Goal: Task Accomplishment & Management: Complete application form

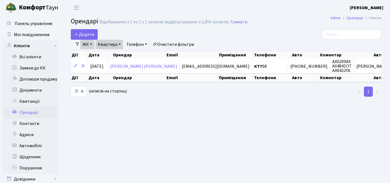
select select "25"
click at [34, 99] on link "Квитанції" at bounding box center [31, 101] width 56 height 11
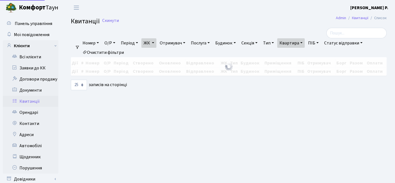
select select "25"
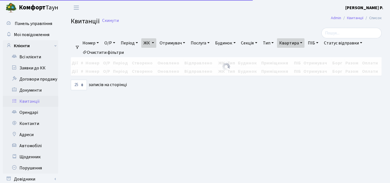
click at [96, 49] on link "Очистити фільтри" at bounding box center [103, 52] width 46 height 9
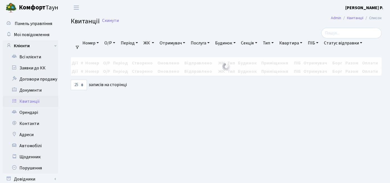
click at [152, 40] on link "ЖК" at bounding box center [148, 42] width 15 height 9
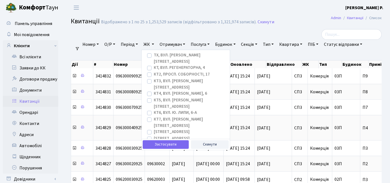
click at [152, 43] on link "ЖК" at bounding box center [148, 44] width 15 height 9
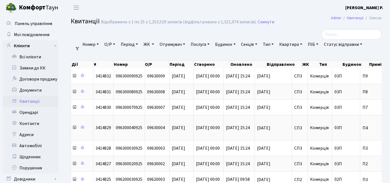
click at [152, 43] on link "ЖК" at bounding box center [148, 44] width 15 height 9
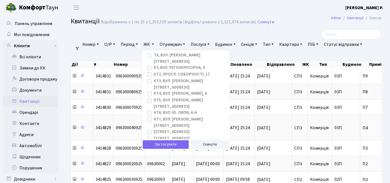
click at [154, 71] on label "КТ2, просп. Соборності, 17" at bounding box center [182, 74] width 56 height 6
click at [154, 71] on input "КТ2, просп. Соборності, 17" at bounding box center [156, 73] width 4 height 4
checkbox input "true"
click at [181, 144] on button "Застосувати" at bounding box center [166, 144] width 46 height 9
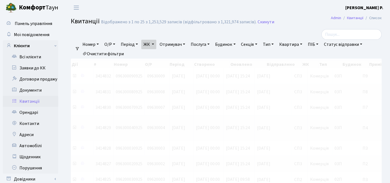
click at [296, 44] on link "Квартира" at bounding box center [291, 44] width 28 height 9
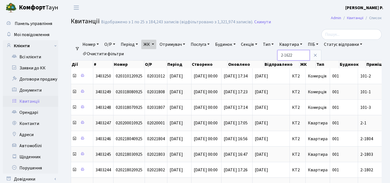
type input "2-1622"
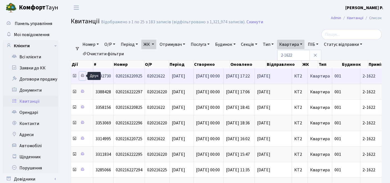
click at [83, 75] on icon at bounding box center [83, 76] width 4 height 4
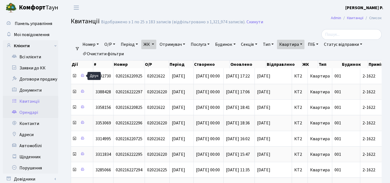
click at [28, 112] on link "Орендарі" at bounding box center [31, 112] width 56 height 11
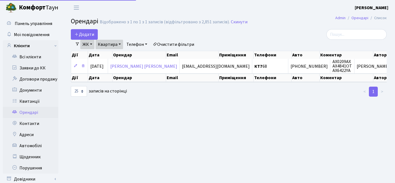
select select "25"
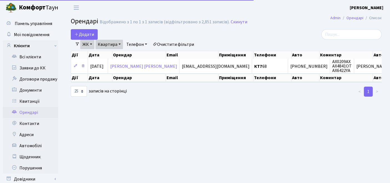
click at [170, 44] on link "Очистити фільтри" at bounding box center [174, 44] width 46 height 9
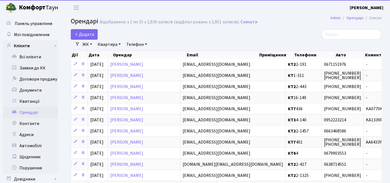
click at [91, 46] on link "ЖК" at bounding box center [87, 44] width 14 height 9
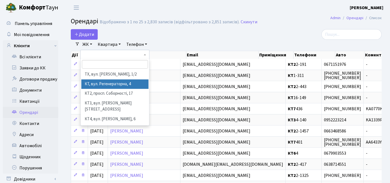
click at [88, 83] on li "КТ, вул. Регенераторна, 4" at bounding box center [115, 84] width 68 height 10
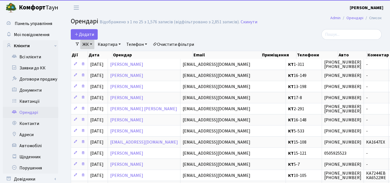
click at [103, 42] on link "Квартира" at bounding box center [110, 44] width 28 height 9
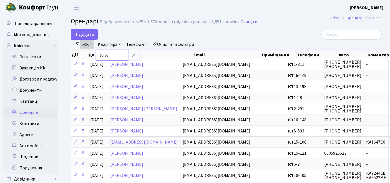
type input "16-63/1"
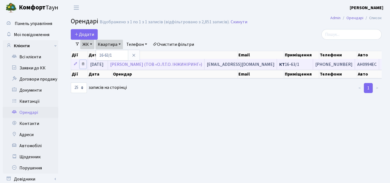
click at [83, 64] on icon at bounding box center [83, 64] width 4 height 4
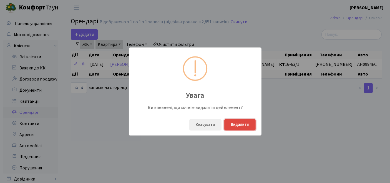
click at [238, 126] on button "Видалити" at bounding box center [240, 124] width 31 height 11
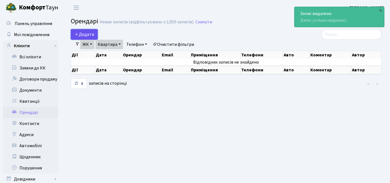
click at [89, 32] on span "Додати" at bounding box center [84, 34] width 20 height 6
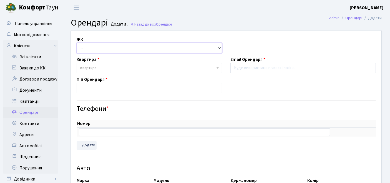
drag, startPoint x: 119, startPoint y: 50, endPoint x: 122, endPoint y: 51, distance: 3.5
click at [119, 49] on select "- ТХ, вул. Ділова, 1/2 КТ, вул. Регенераторна, 4 КТ2, просп. Соборності, 17 КТ3…" at bounding box center [150, 48] width 146 height 11
select select "271"
click at [77, 43] on select "- ТХ, вул. Ділова, 1/2 КТ, вул. Регенераторна, 4 КТ2, просп. Соборності, 17 КТ3…" at bounding box center [150, 48] width 146 height 11
click at [109, 66] on span "Квартира" at bounding box center [147, 68] width 135 height 6
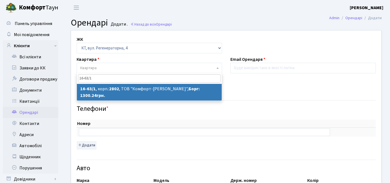
type input "16-63/1"
select select "15035"
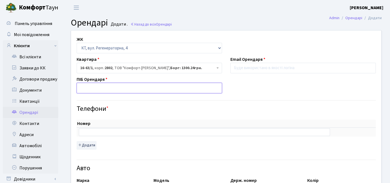
click at [111, 87] on input "text" at bounding box center [150, 88] width 146 height 11
click at [142, 88] on input "text" at bounding box center [150, 88] width 146 height 11
paste input "[PERSON_NAME]"
type input "[PERSON_NAME]"
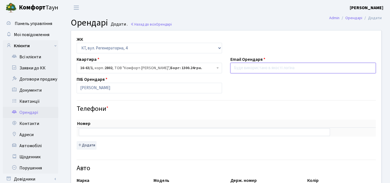
click at [252, 70] on input "email" at bounding box center [304, 68] width 146 height 11
paste input "[EMAIL_ADDRESS][DOMAIN_NAME]"
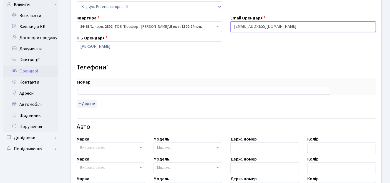
scroll to position [62, 0]
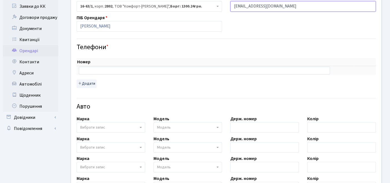
type input "[EMAIL_ADDRESS][DOMAIN_NAME]"
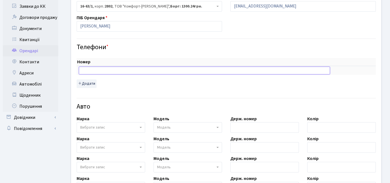
click at [142, 70] on input "text" at bounding box center [204, 71] width 251 height 8
paste input "[PHONE_NUMBER]"
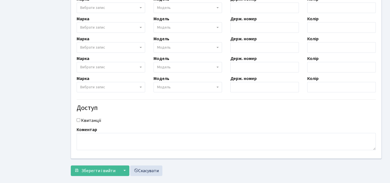
scroll to position [210, 0]
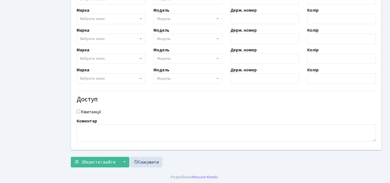
type input "[PHONE_NUMBER]"
click at [79, 110] on input "Квитанції" at bounding box center [79, 112] width 4 height 4
checkbox input "true"
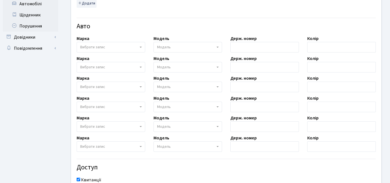
scroll to position [56, 0]
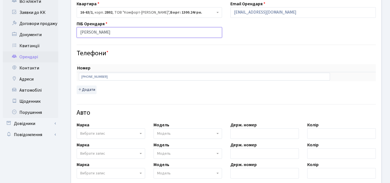
drag, startPoint x: 153, startPoint y: 34, endPoint x: 80, endPoint y: 34, distance: 73.4
click at [80, 34] on input "[PERSON_NAME]" at bounding box center [150, 32] width 146 height 11
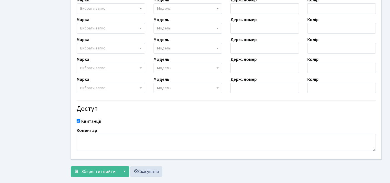
scroll to position [210, 0]
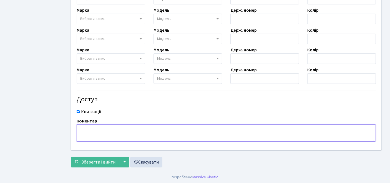
click at [95, 130] on textarea at bounding box center [227, 132] width 300 height 17
paste textarea "[PERSON_NAME]"
type textarea "[PERSON_NAME]"
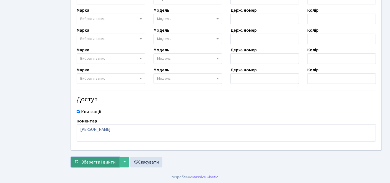
click at [96, 160] on span "Зберегти і вийти" at bounding box center [98, 162] width 34 height 6
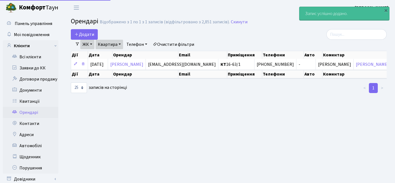
select select "25"
